Goal: Task Accomplishment & Management: Understand process/instructions

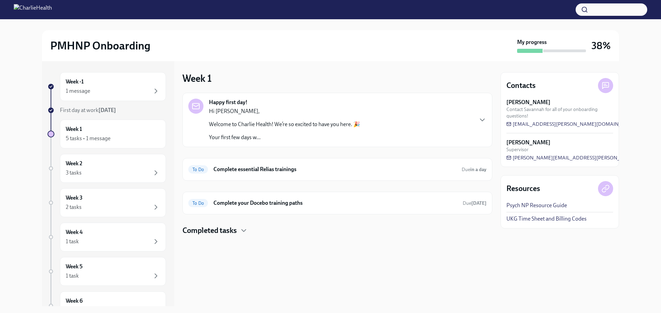
scroll to position [20, 0]
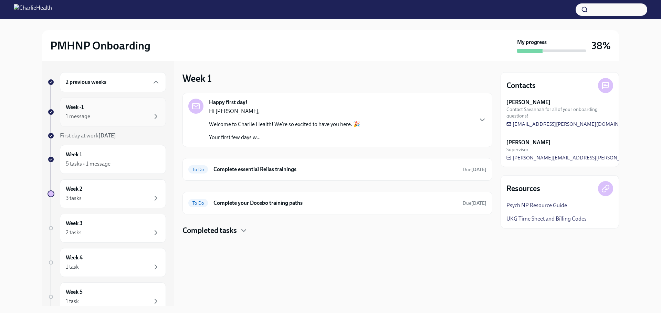
click at [114, 115] on div "1 message" at bounding box center [113, 117] width 94 height 8
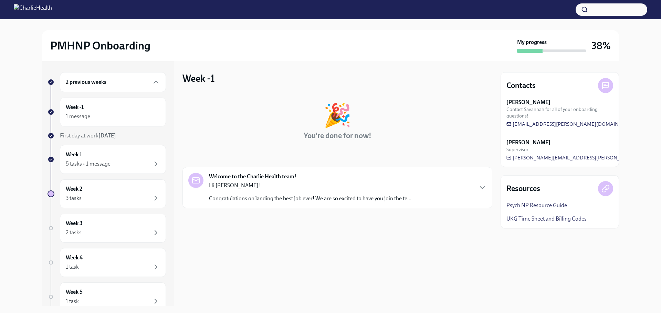
click at [252, 184] on p "Hi Larissa!" at bounding box center [310, 186] width 202 height 8
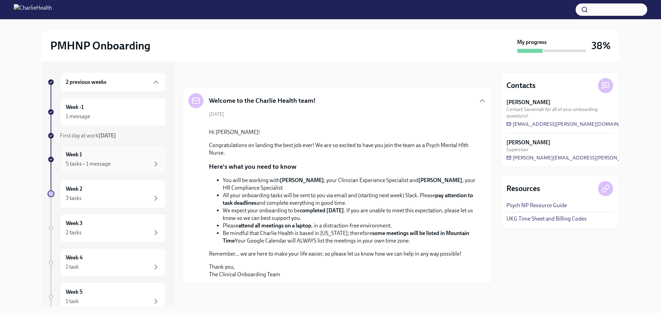
click at [122, 150] on div "Week 1 5 tasks • 1 message" at bounding box center [113, 159] width 106 height 29
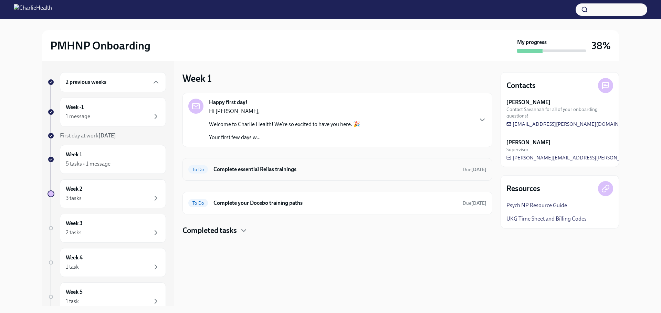
click at [314, 173] on h6 "Complete essential Relias trainings" at bounding box center [335, 170] width 244 height 8
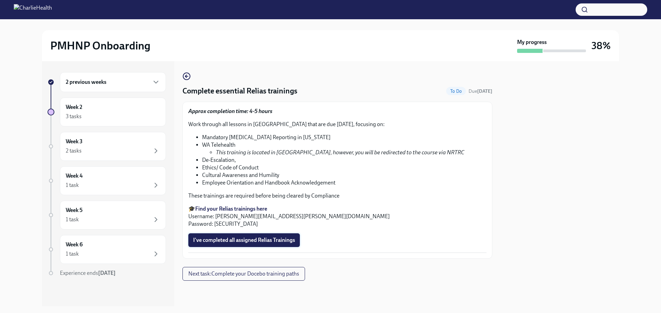
drag, startPoint x: 272, startPoint y: 243, endPoint x: 276, endPoint y: 244, distance: 4.3
click at [272, 244] on span "I've completed all assigned Relias Trainings" at bounding box center [244, 240] width 102 height 7
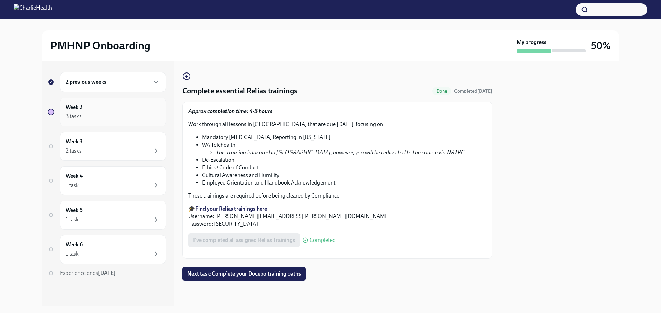
click at [126, 123] on div "Week 2 3 tasks" at bounding box center [113, 112] width 106 height 29
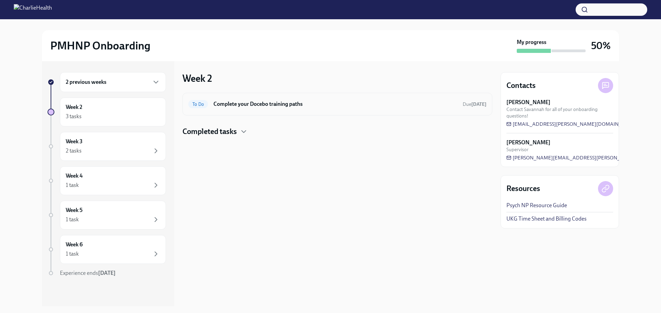
click at [277, 107] on h6 "Complete your Docebo training paths" at bounding box center [335, 104] width 244 height 8
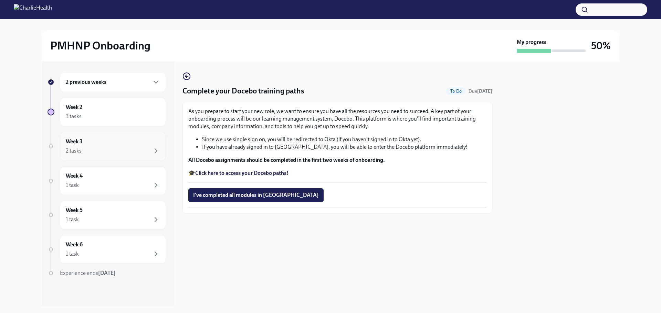
click at [106, 152] on div "2 tasks" at bounding box center [113, 151] width 94 height 8
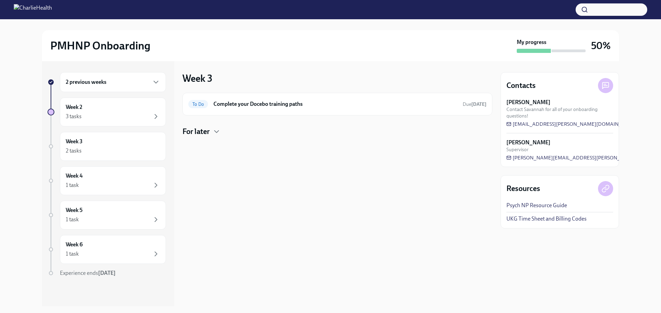
click at [212, 135] on div "For later" at bounding box center [337, 132] width 310 height 10
click at [240, 108] on div "To Do Complete your Docebo training paths Due in 3 days" at bounding box center [337, 104] width 298 height 11
